Goal: Use online tool/utility: Utilize a website feature to perform a specific function

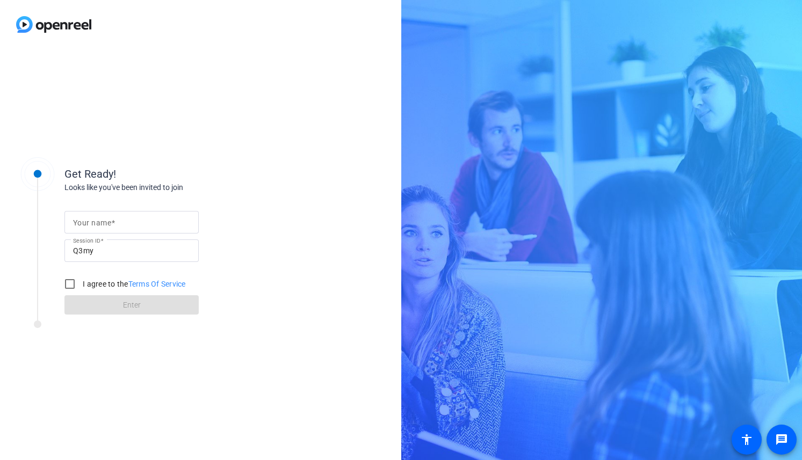
click at [119, 220] on input "Your name" at bounding box center [131, 222] width 117 height 13
type input "[PERSON_NAME]"
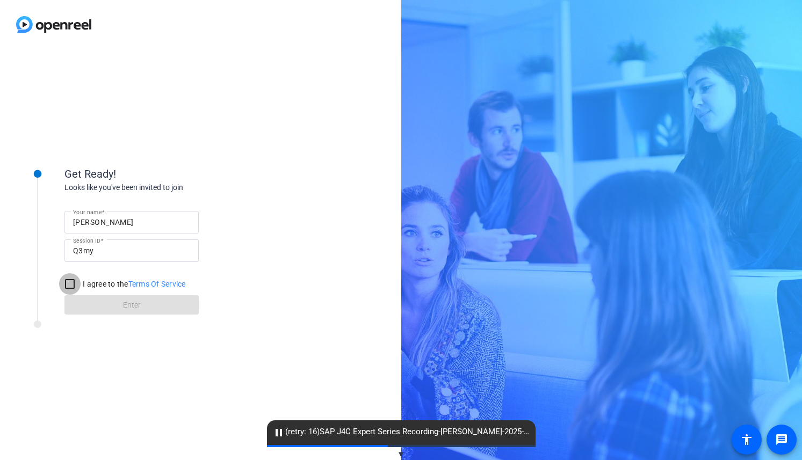
click at [71, 286] on input "I agree to the Terms Of Service" at bounding box center [69, 283] width 21 height 21
checkbox input "true"
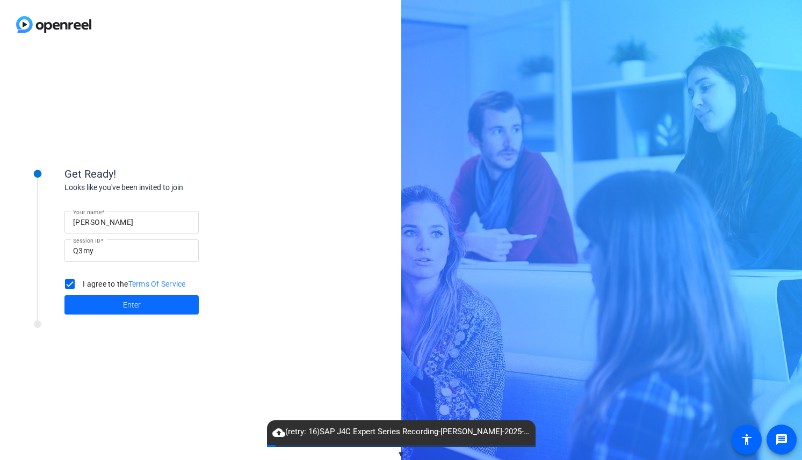
click at [138, 305] on span "Enter" at bounding box center [132, 305] width 18 height 11
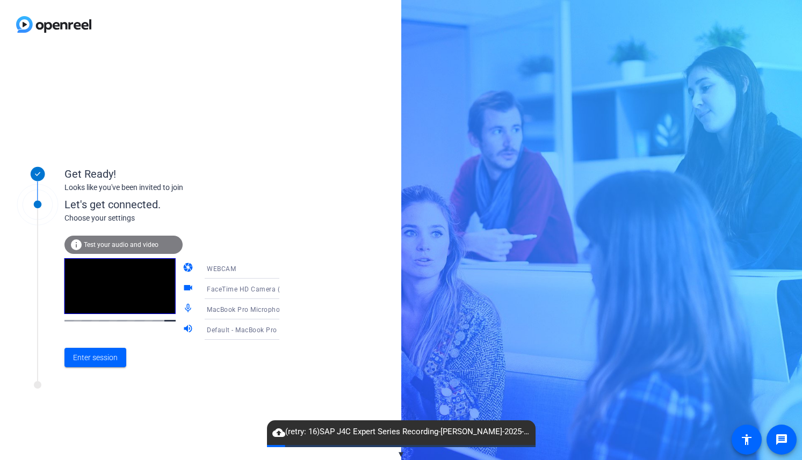
click at [269, 267] on mat-form-field "WEBCAM" at bounding box center [249, 268] width 103 height 20
click at [284, 270] on icon at bounding box center [290, 268] width 13 height 13
click at [222, 312] on mat-option "DESKTOP" at bounding box center [233, 310] width 92 height 21
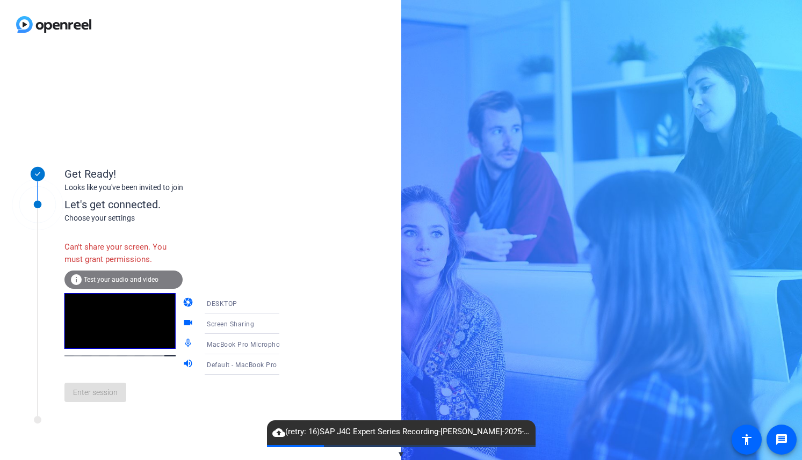
click at [284, 305] on icon at bounding box center [290, 303] width 13 height 13
click at [233, 329] on mat-option "WEBCAM" at bounding box center [233, 324] width 92 height 21
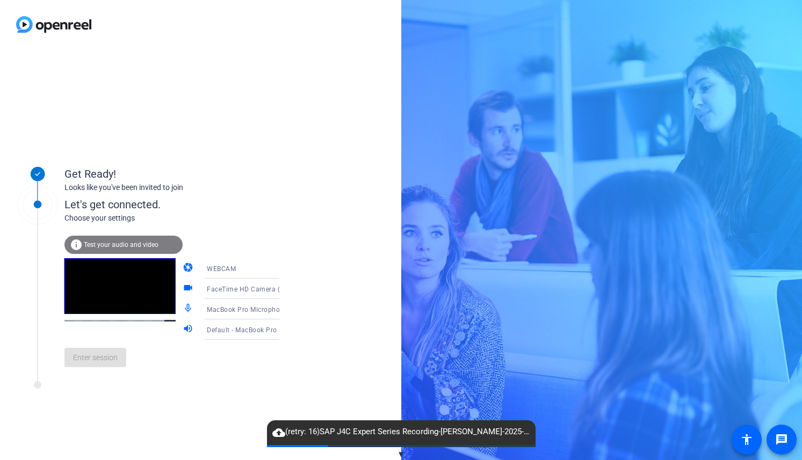
click at [287, 288] on icon at bounding box center [289, 289] width 5 height 3
click at [269, 288] on div at bounding box center [401, 230] width 802 height 460
click at [183, 289] on mat-icon "videocam" at bounding box center [189, 289] width 13 height 13
click at [284, 290] on icon at bounding box center [290, 289] width 13 height 13
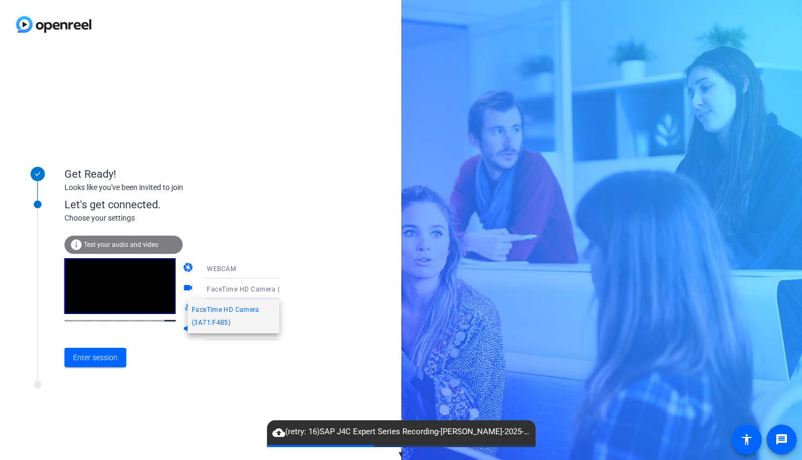
click at [270, 290] on div at bounding box center [401, 230] width 802 height 460
click at [100, 354] on span "Enter session" at bounding box center [95, 357] width 45 height 11
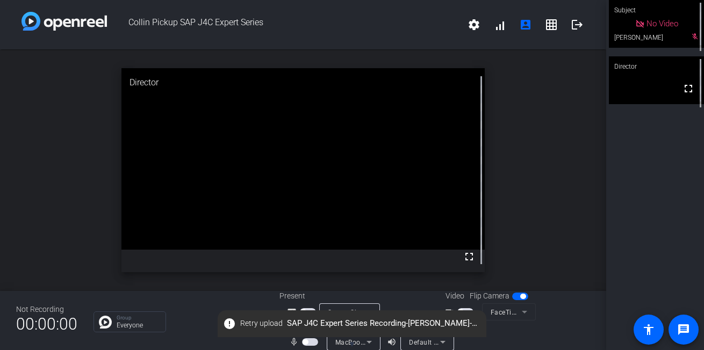
click at [306, 343] on span "button" at bounding box center [304, 341] width 5 height 5
